Goal: Information Seeking & Learning: Learn about a topic

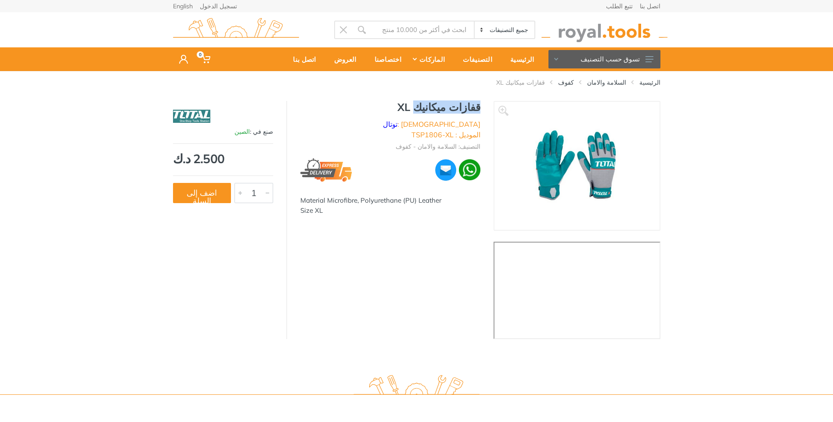
drag, startPoint x: 429, startPoint y: 107, endPoint x: 485, endPoint y: 107, distance: 55.8
click at [485, 107] on div "قفازات ميكانيك XL الماركة : توتال الموديل : TSP1806-XL التصنيف: السلامة والامان…" at bounding box center [390, 161] width 206 height 120
copy h1 "قفازات ميكانيك"
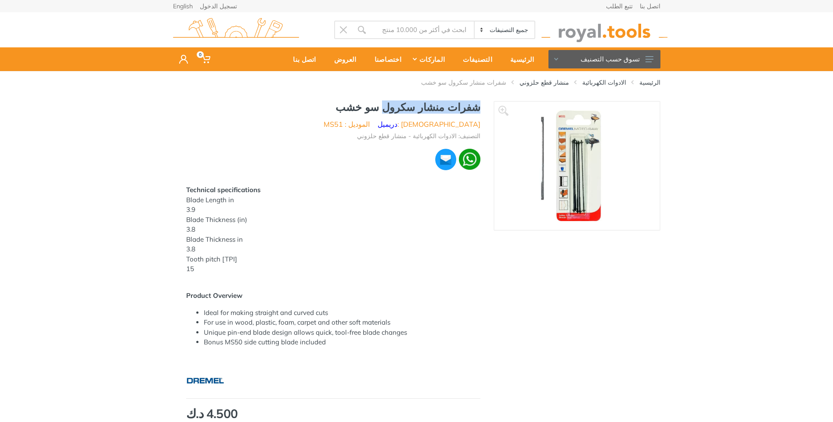
drag, startPoint x: 407, startPoint y: 107, endPoint x: 489, endPoint y: 103, distance: 81.8
click at [489, 103] on div "شفرات منشار سكرول سو خشب الماركة : دريميل الموديل : MS51 التصنيف: الادوات الكهر…" at bounding box center [333, 349] width 320 height 496
copy h1 "شفرات منشار سكرول"
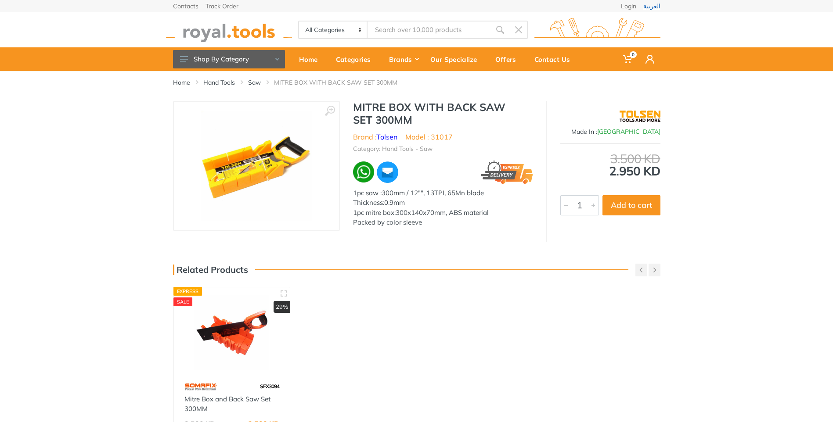
click at [653, 4] on link "العربية" at bounding box center [651, 6] width 17 height 6
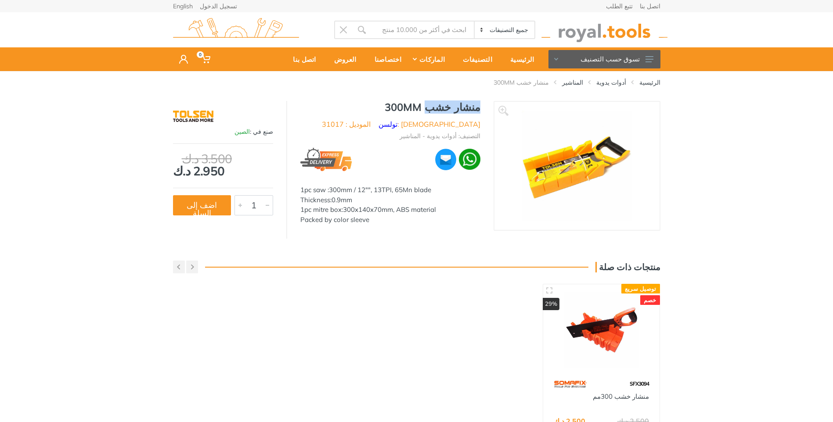
drag, startPoint x: 439, startPoint y: 108, endPoint x: 479, endPoint y: 111, distance: 40.5
click at [479, 111] on h1 "منشار خشب 300MM" at bounding box center [390, 107] width 180 height 13
copy h1 "منشار خشب"
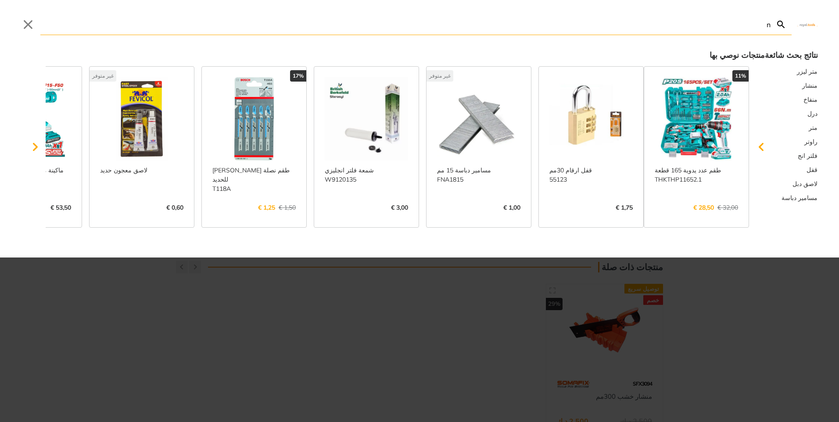
type input "n"
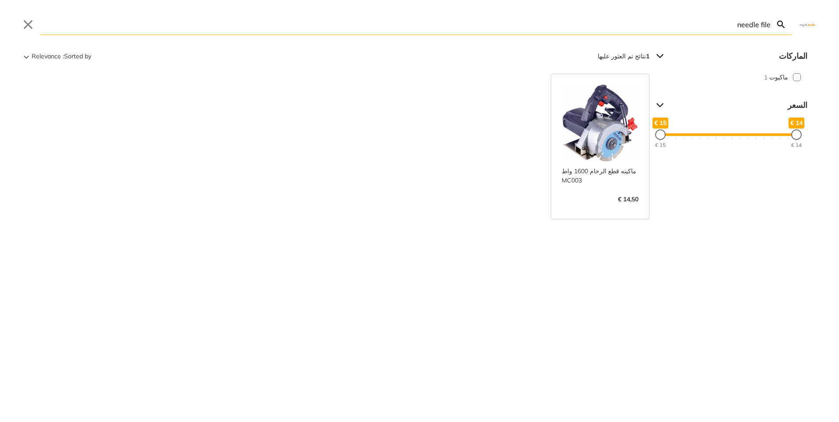
drag, startPoint x: 758, startPoint y: 25, endPoint x: 774, endPoint y: 29, distance: 16.6
click at [774, 29] on form "needle file Search Submit" at bounding box center [416, 24] width 752 height 21
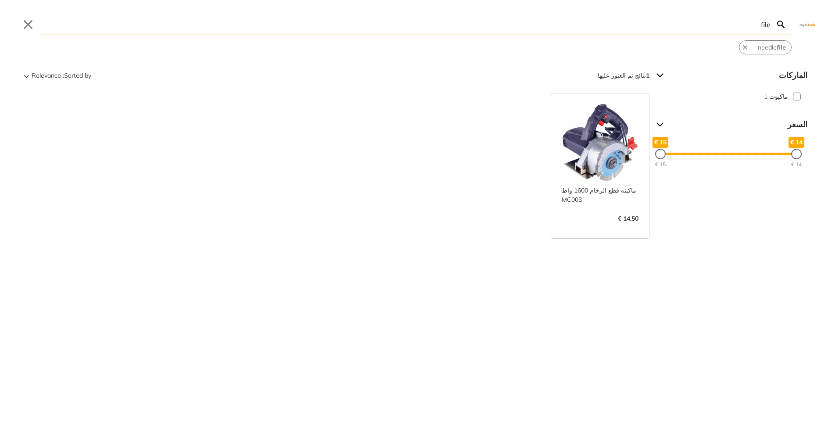
type input "file"
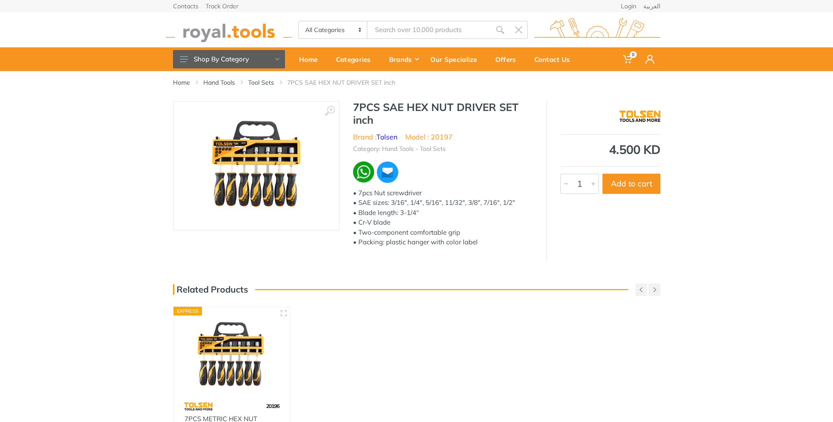
click at [661, 2] on div "Contacts Track Order Login العربية" at bounding box center [416, 6] width 500 height 12
click at [661, 3] on div "Contacts Track Order Login العربية" at bounding box center [416, 6] width 500 height 12
click at [657, 6] on link "العربية" at bounding box center [651, 6] width 17 height 6
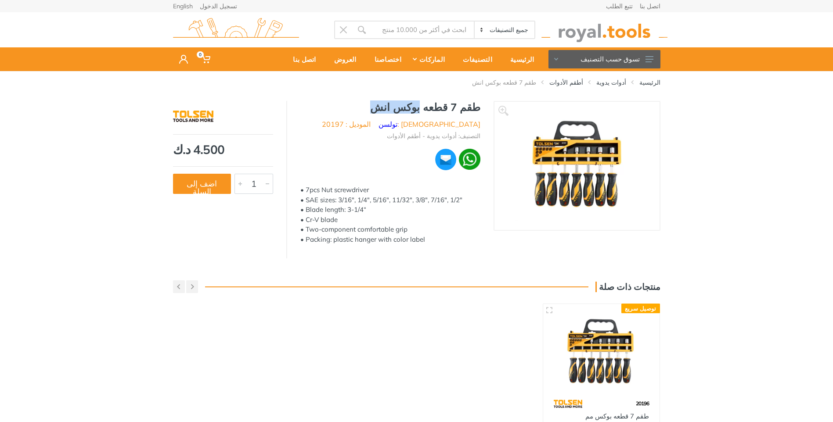
drag, startPoint x: 437, startPoint y: 108, endPoint x: 399, endPoint y: 111, distance: 38.3
click at [399, 111] on h1 "طقم 7 قطعه بوكس انش" at bounding box center [390, 107] width 180 height 13
copy h1 "بوكس انش"
